Goal: Task Accomplishment & Management: Use online tool/utility

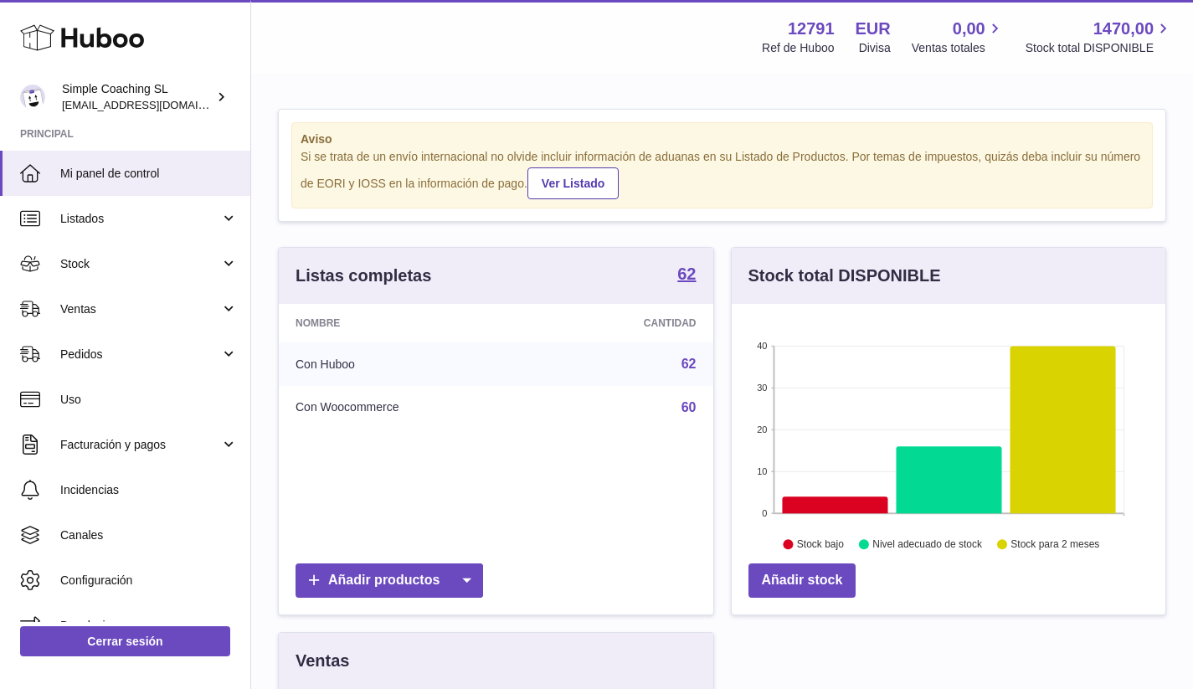
scroll to position [261, 440]
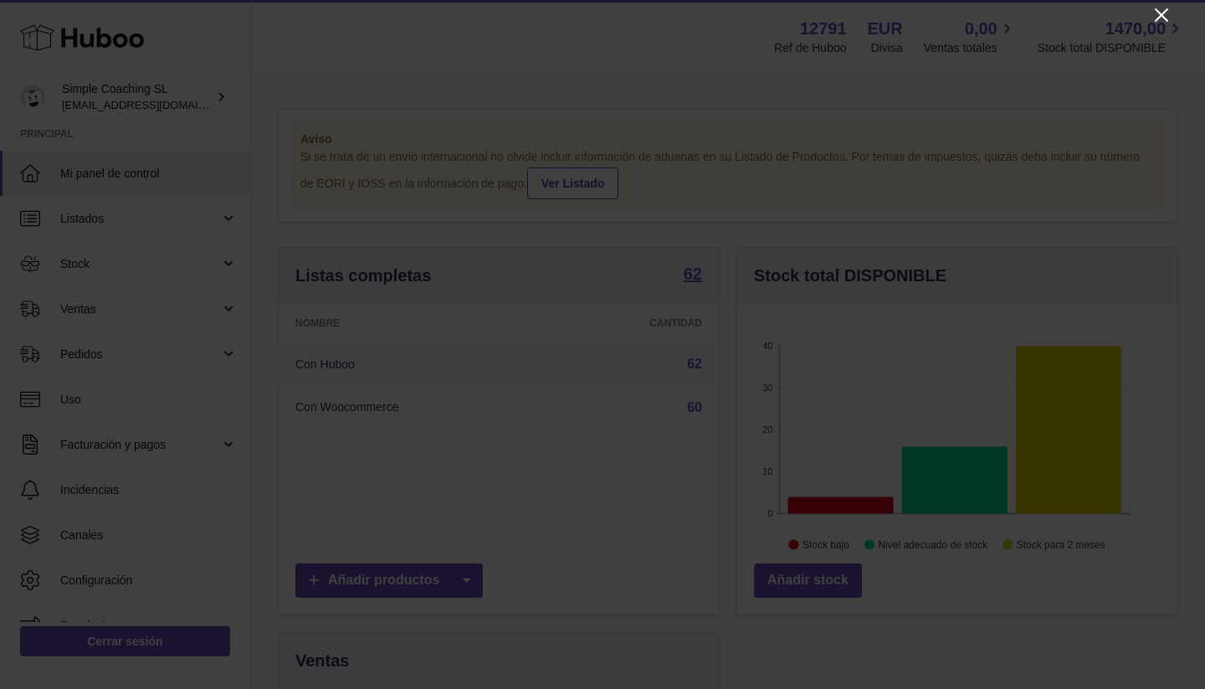
click at [1158, 9] on icon "Close" at bounding box center [1162, 15] width 20 height 20
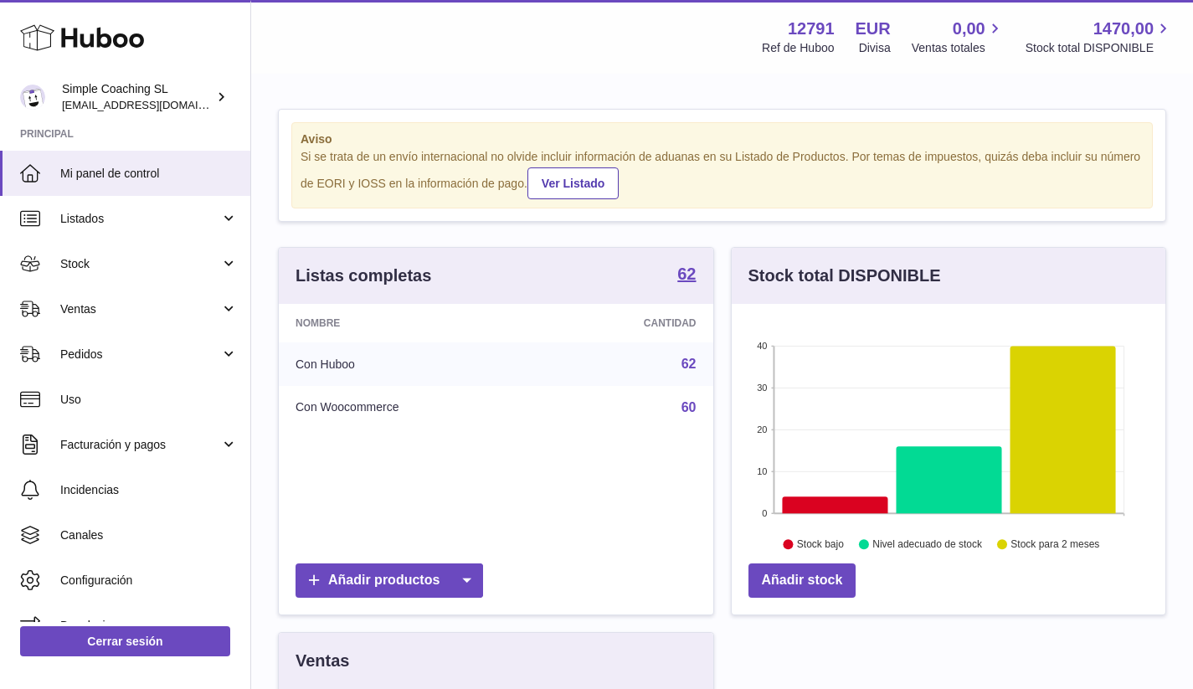
scroll to position [836795, 836621]
click at [190, 311] on span "Ventas" at bounding box center [140, 309] width 160 height 16
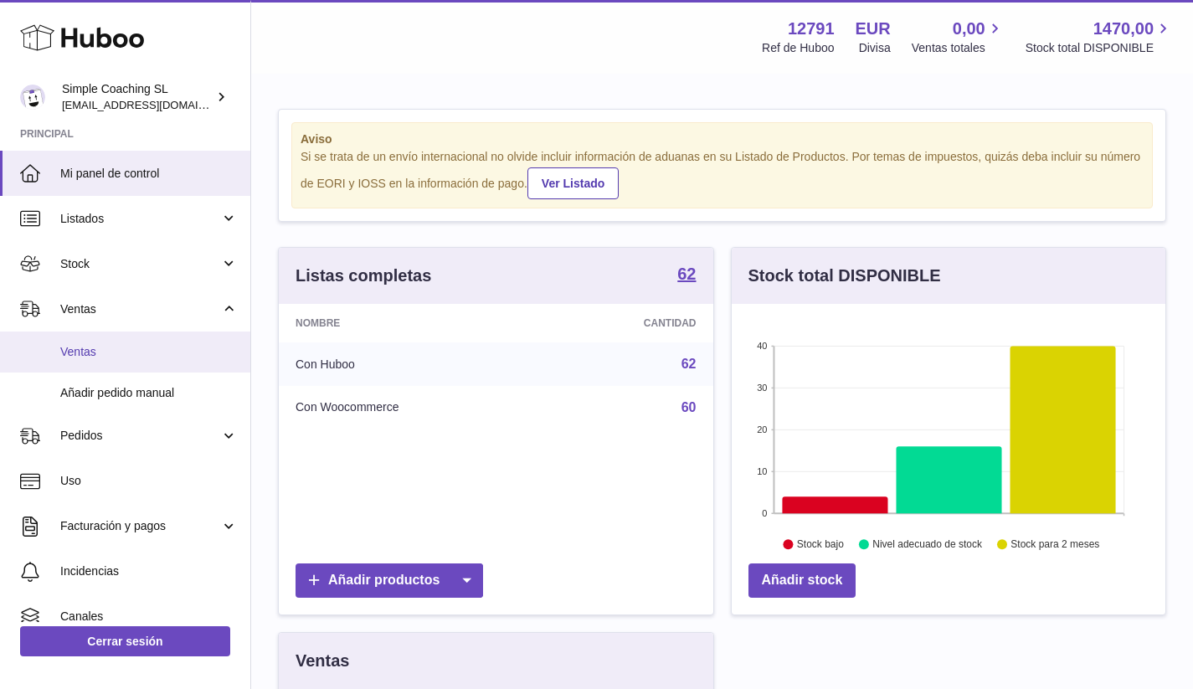
click at [171, 354] on span "Ventas" at bounding box center [148, 352] width 177 height 16
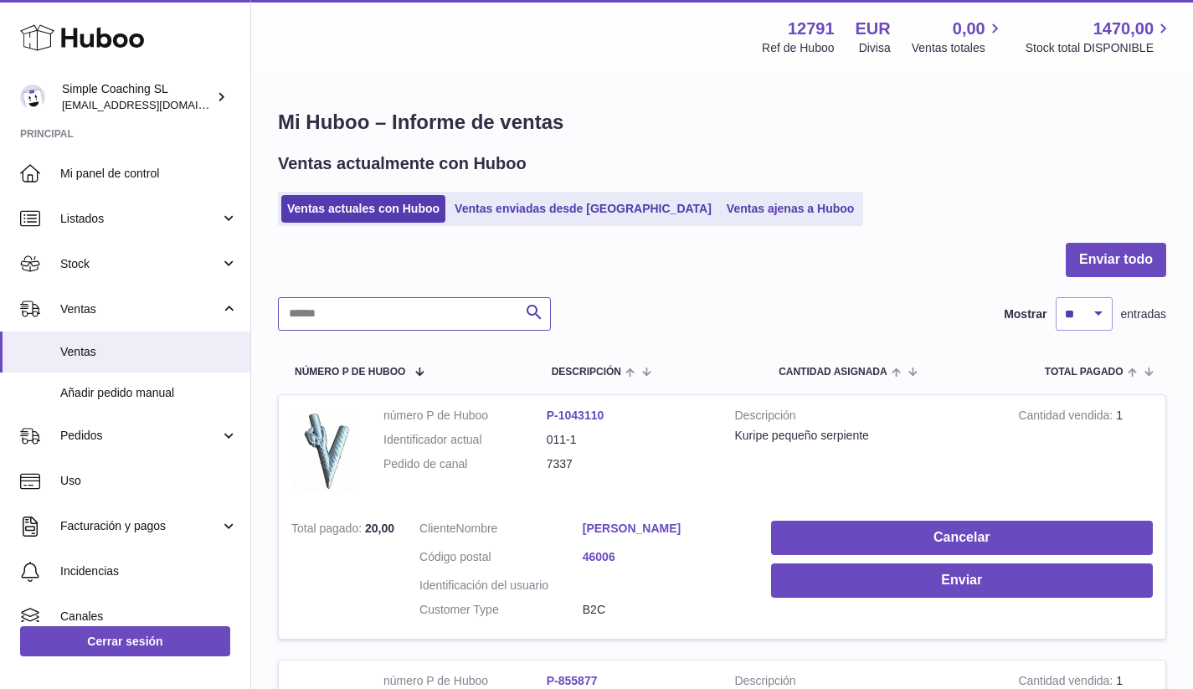
click at [315, 326] on input "text" at bounding box center [414, 313] width 273 height 33
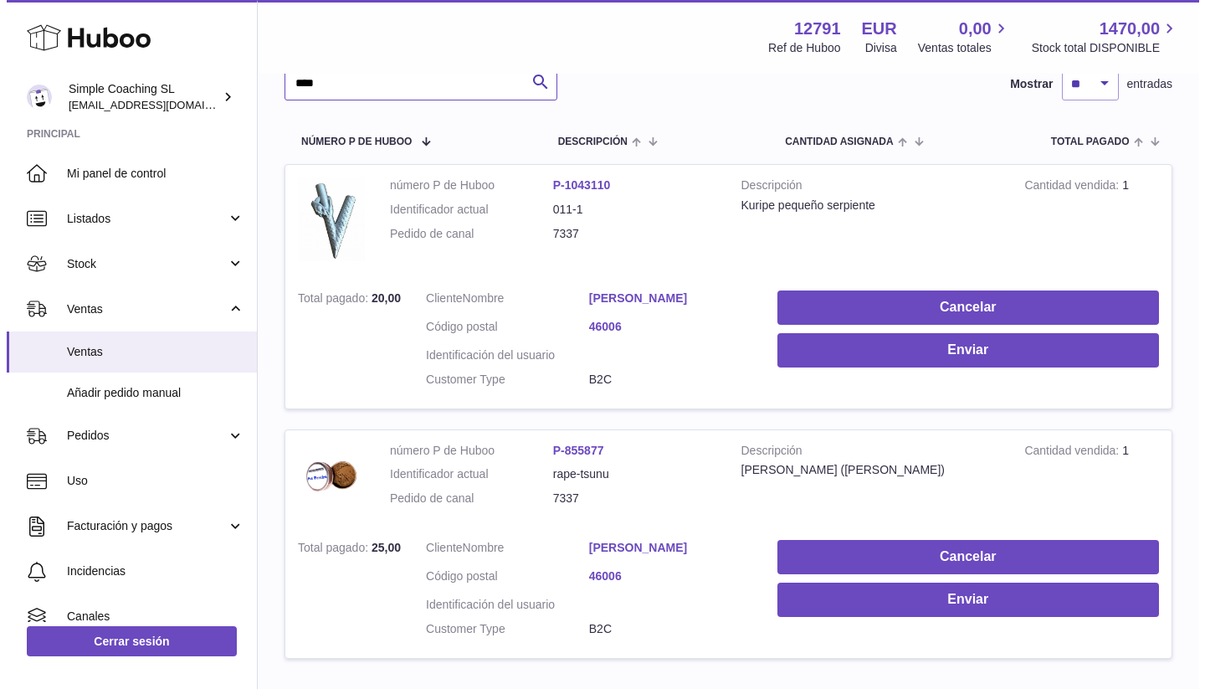
scroll to position [339, 0]
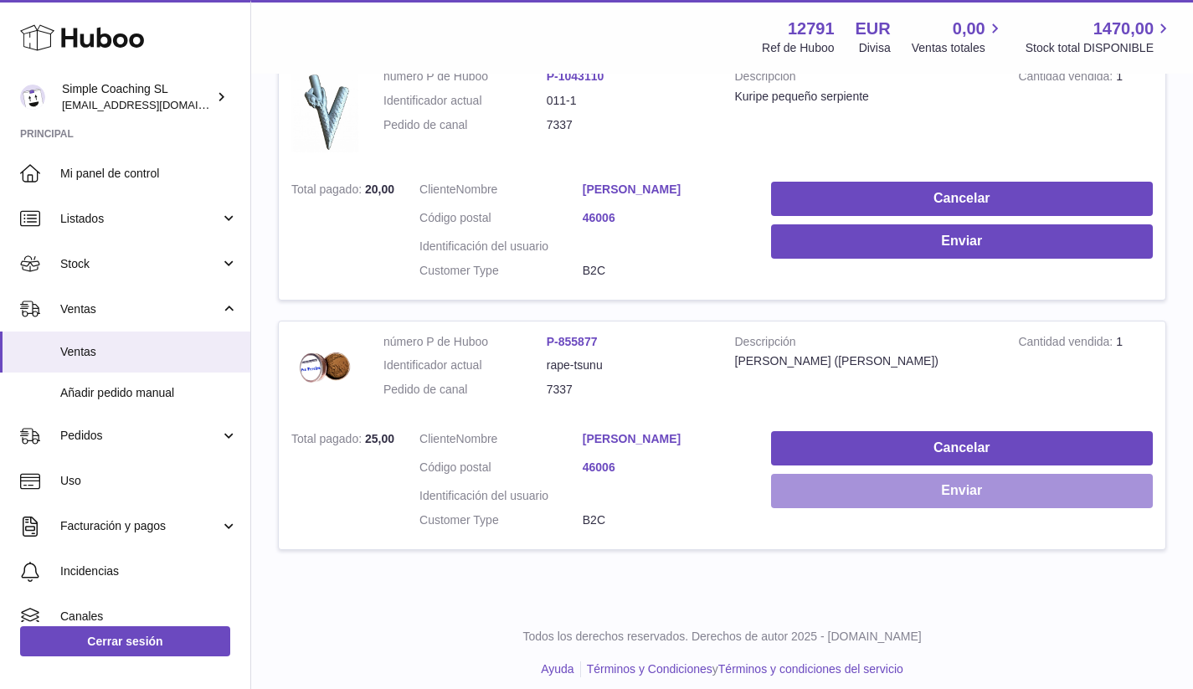
type input "****"
click at [860, 475] on button "Enviar" at bounding box center [962, 491] width 382 height 34
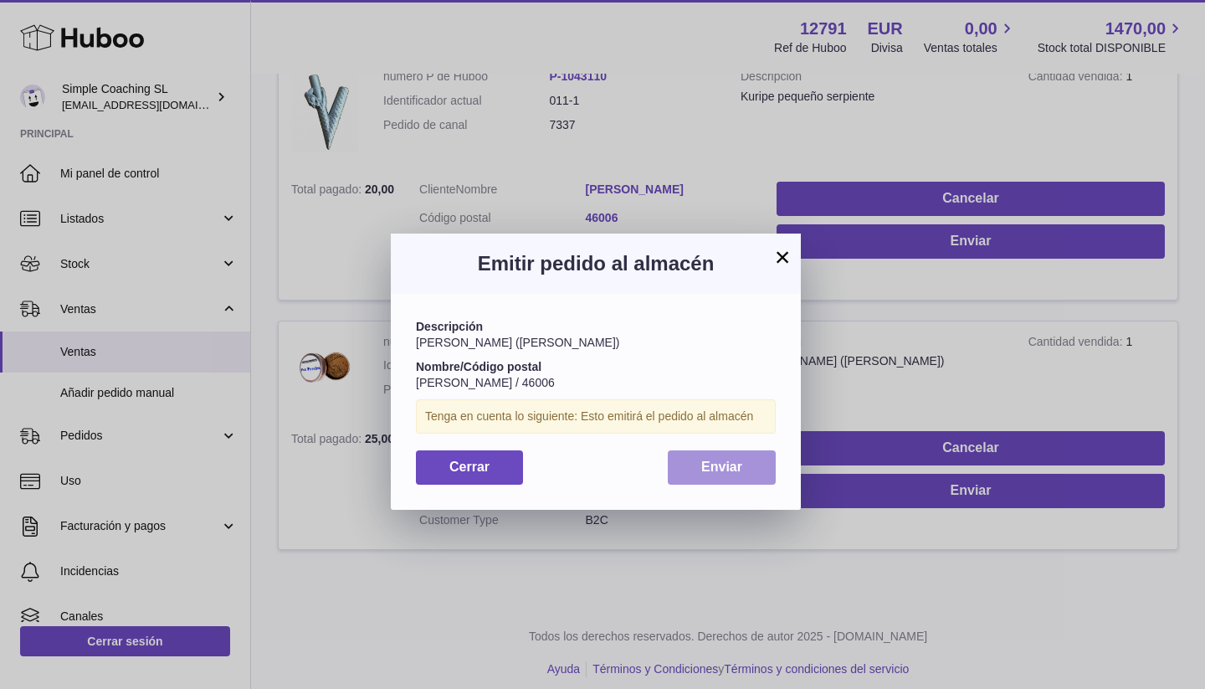
click at [731, 473] on button "Enviar" at bounding box center [722, 467] width 108 height 34
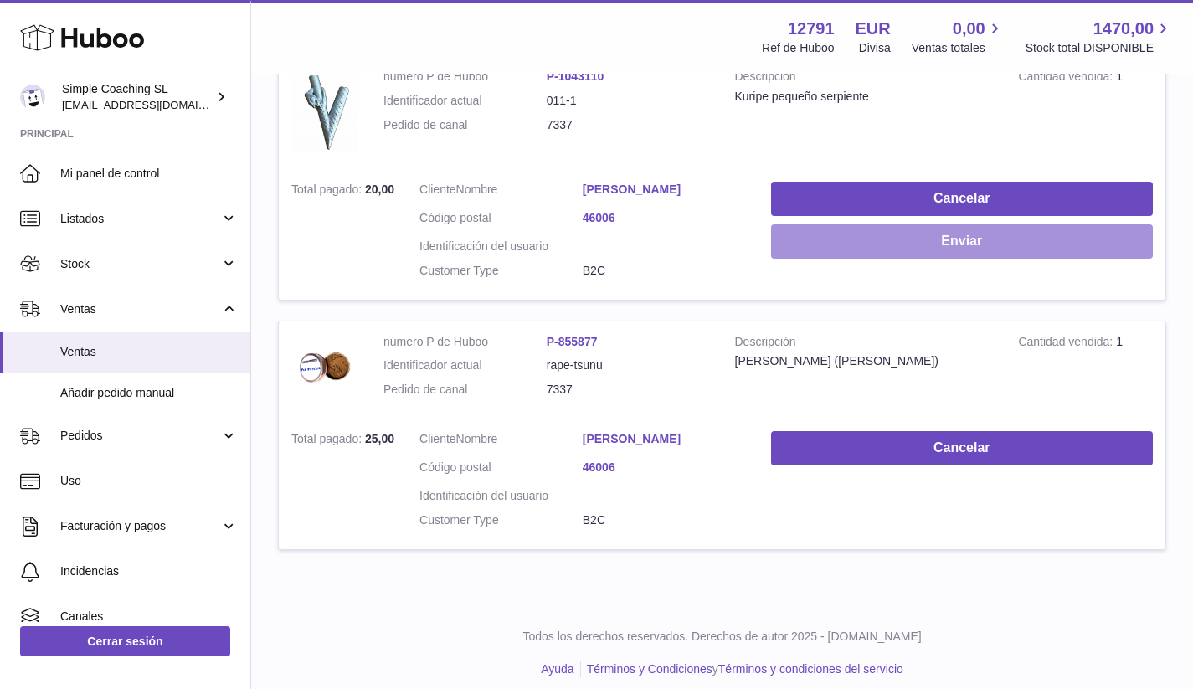
click at [924, 239] on button "Enviar" at bounding box center [962, 241] width 382 height 34
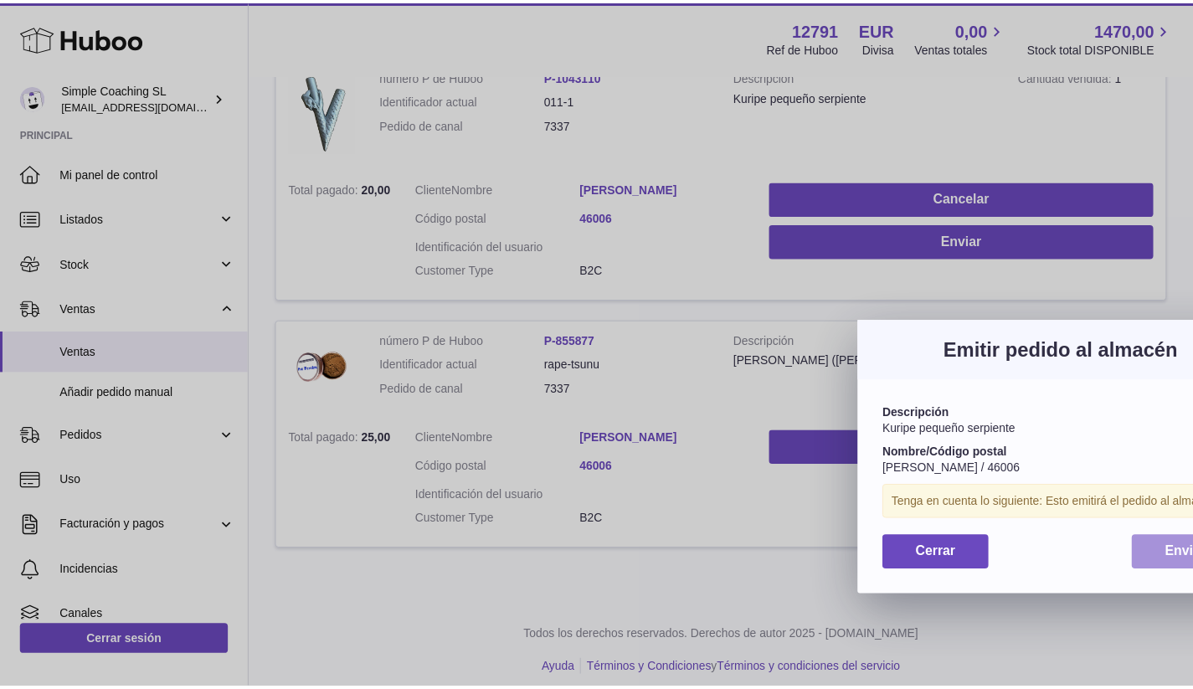
scroll to position [37, 0]
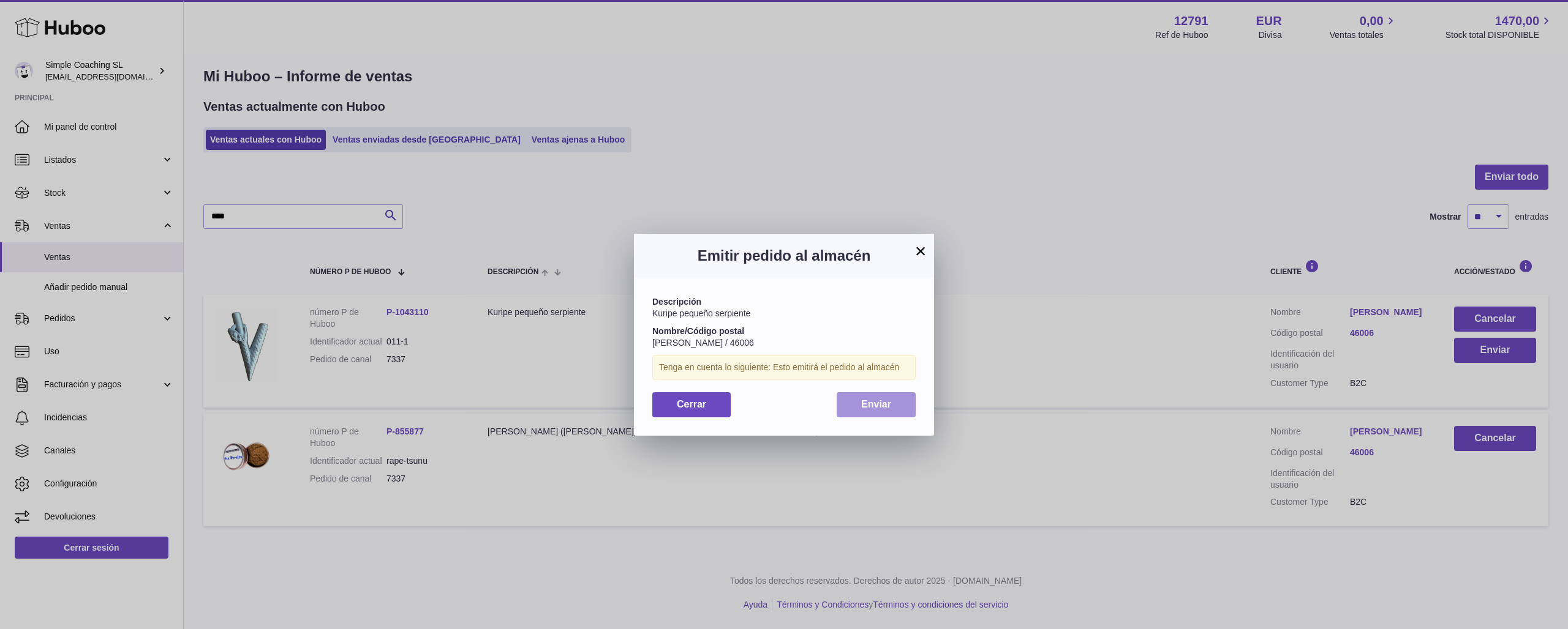
click at [878, 404] on span "Enviar" at bounding box center [876, 404] width 30 height 10
